Goal: Task Accomplishment & Management: Complete application form

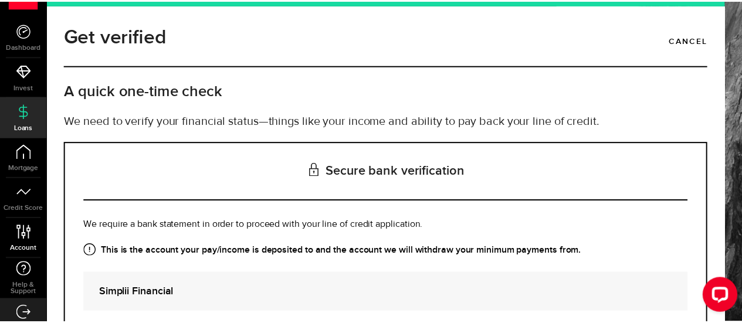
scroll to position [47, 0]
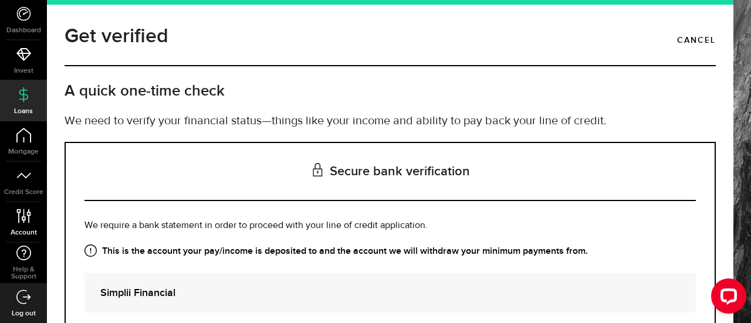
click at [21, 220] on icon at bounding box center [24, 216] width 16 height 15
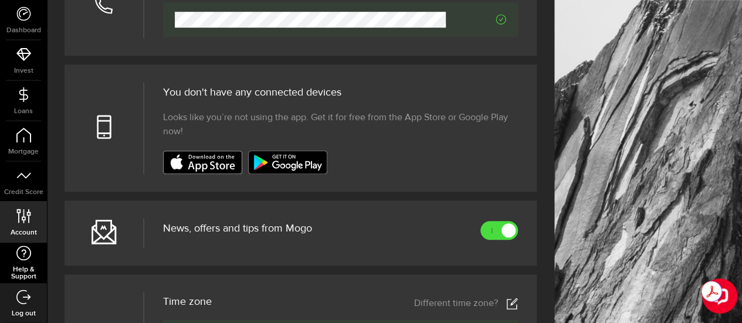
scroll to position [469, 0]
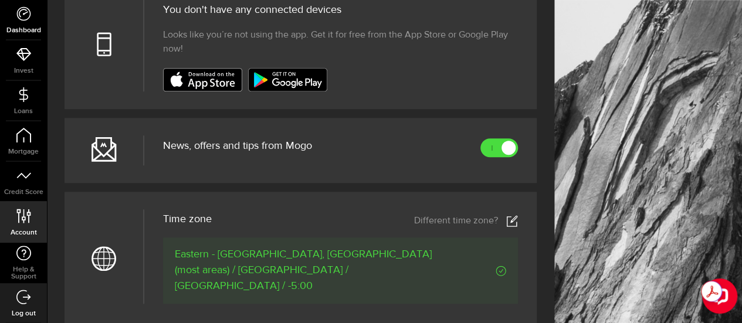
click at [22, 23] on link "Dashboard" at bounding box center [23, 20] width 47 height 40
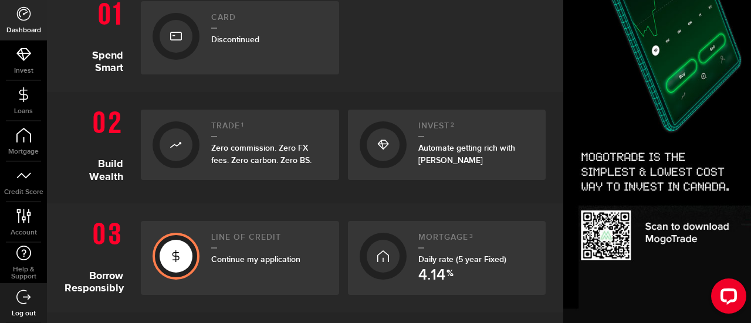
scroll to position [293, 0]
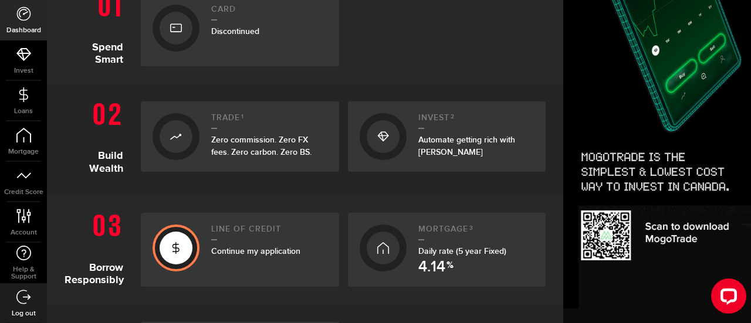
click at [230, 252] on span "Continue my application" at bounding box center [255, 251] width 89 height 10
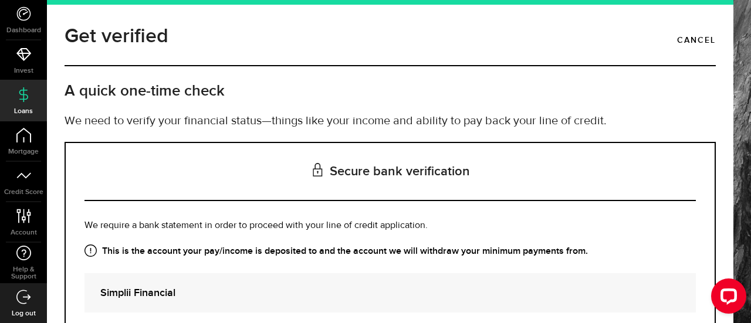
scroll to position [138, 0]
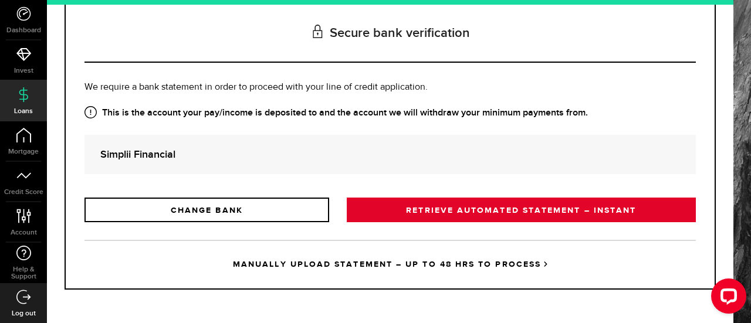
click at [508, 207] on link "RETRIEVE AUTOMATED STATEMENT – INSTANT" at bounding box center [521, 210] width 349 height 25
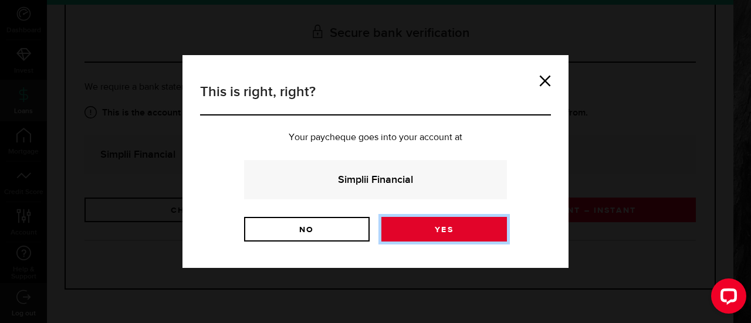
click at [446, 229] on link "Yes" at bounding box center [444, 229] width 126 height 25
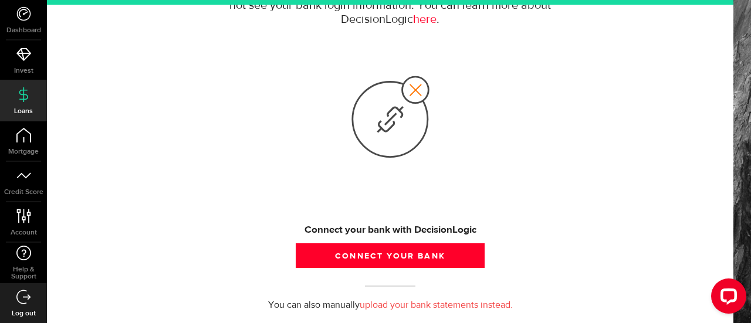
scroll to position [176, 0]
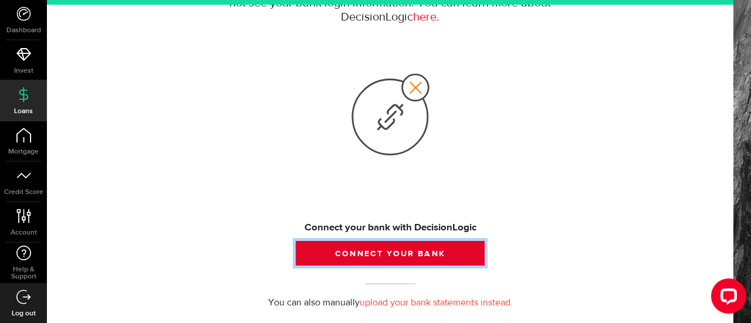
click at [395, 251] on button "Connect your bank" at bounding box center [390, 253] width 189 height 25
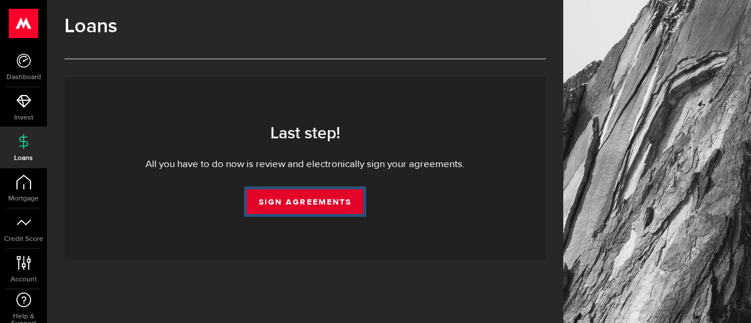
click at [307, 198] on link "Sign Agreements" at bounding box center [305, 201] width 116 height 25
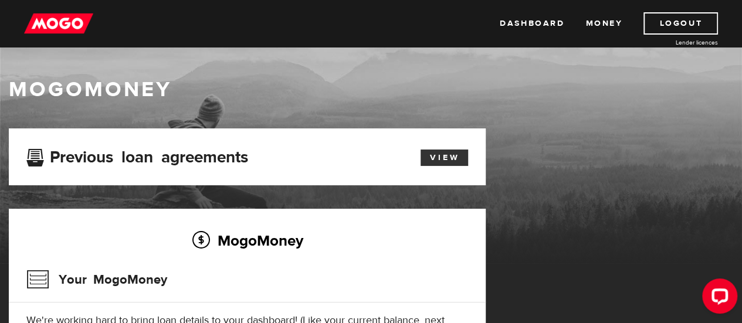
click at [448, 158] on link "View" at bounding box center [445, 158] width 48 height 16
click at [532, 24] on link "Dashboard" at bounding box center [532, 23] width 65 height 22
click at [437, 155] on link "View" at bounding box center [445, 158] width 48 height 16
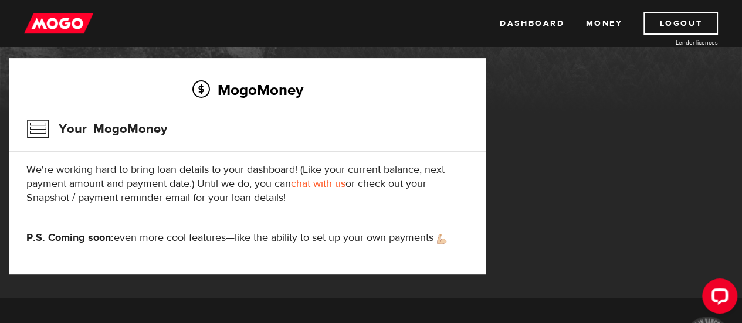
scroll to position [176, 0]
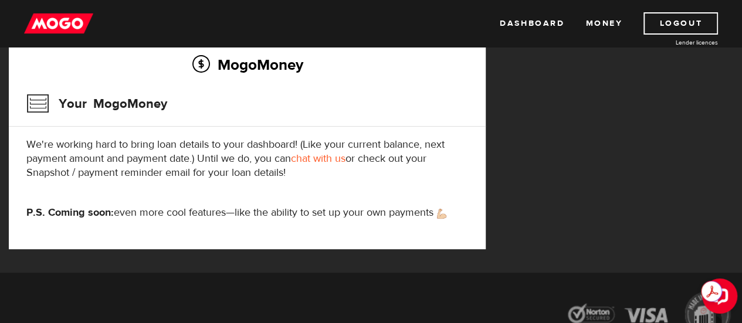
click at [634, 110] on div "MogoMoney Your MogoMoney application Expired Your MogoMoney credit decision has…" at bounding box center [371, 112] width 742 height 320
click at [541, 24] on link "Dashboard" at bounding box center [532, 23] width 65 height 22
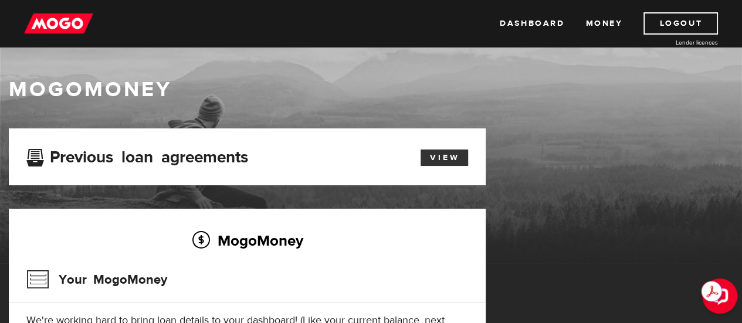
click at [456, 155] on link "View" at bounding box center [445, 158] width 48 height 16
